Goal: Task Accomplishment & Management: Manage account settings

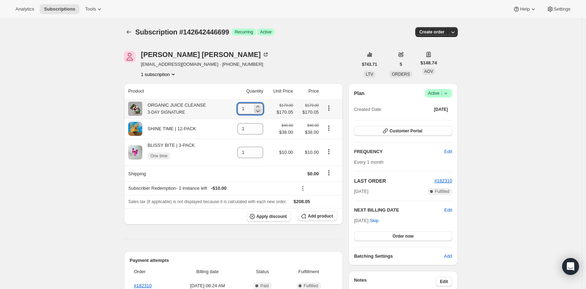
click at [260, 112] on icon at bounding box center [258, 110] width 7 height 7
type input "0"
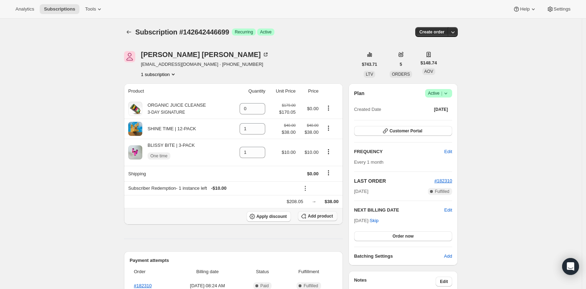
click at [306, 216] on icon "button" at bounding box center [304, 216] width 5 height 5
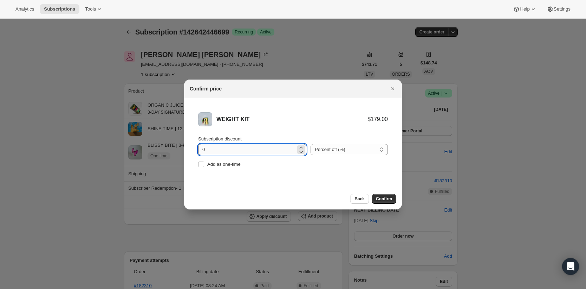
click at [264, 148] on input "0" at bounding box center [247, 149] width 98 height 11
drag, startPoint x: 264, startPoint y: 148, endPoint x: 195, endPoint y: 147, distance: 69.6
click at [195, 147] on li "WEIGHT KIT $179.00 Subscription discount 0 Percent off (%) Amount off ($) Perce…" at bounding box center [293, 140] width 218 height 85
type input "5"
click at [399, 200] on div "Back Confirm" at bounding box center [293, 198] width 218 height 21
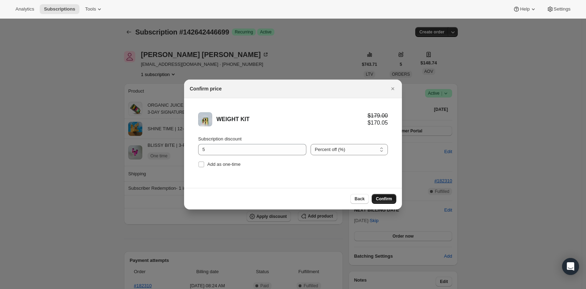
click at [390, 198] on span "Confirm" at bounding box center [384, 199] width 16 height 6
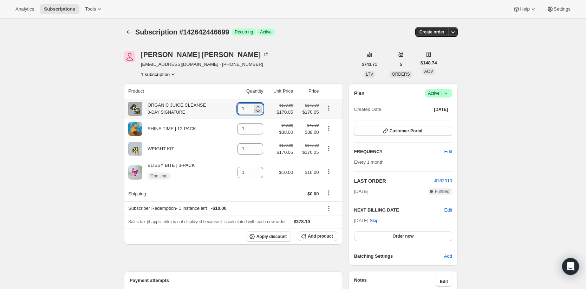
click at [259, 114] on icon at bounding box center [258, 110] width 7 height 7
type input "0"
